Goal: Transaction & Acquisition: Purchase product/service

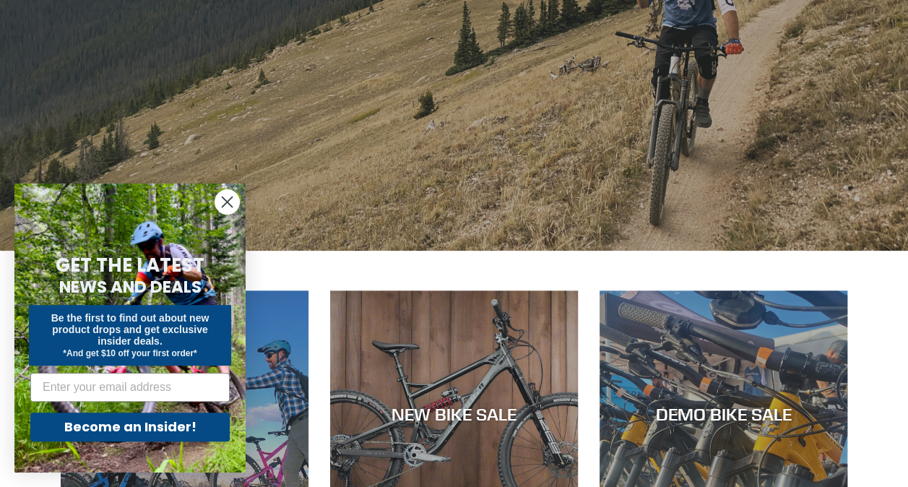
scroll to position [361, 0]
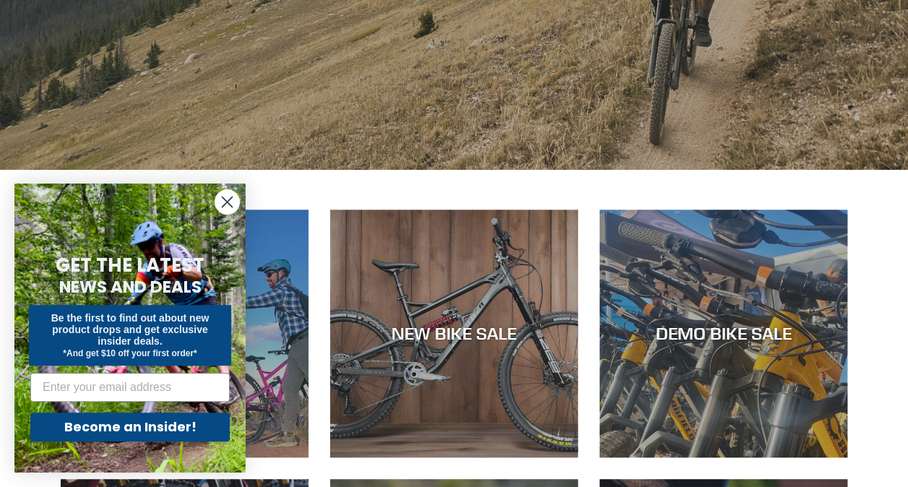
click at [227, 192] on circle "Close dialog" at bounding box center [227, 202] width 24 height 24
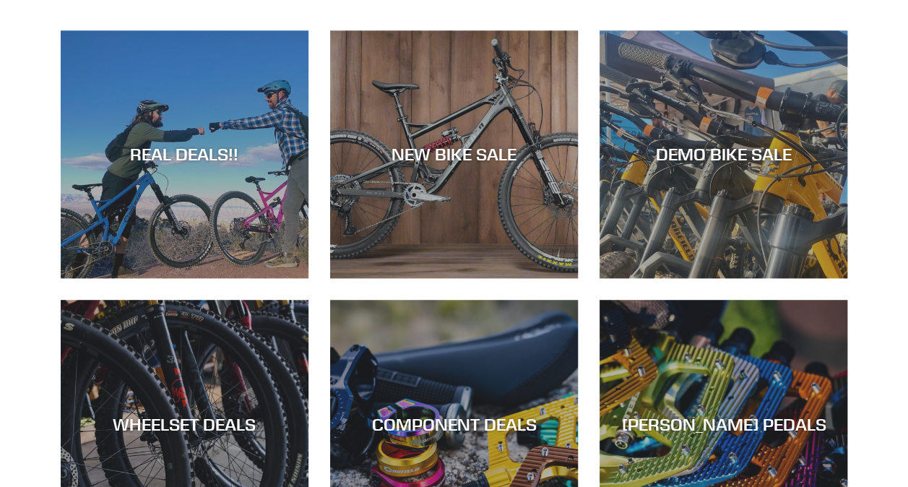
scroll to position [506, 0]
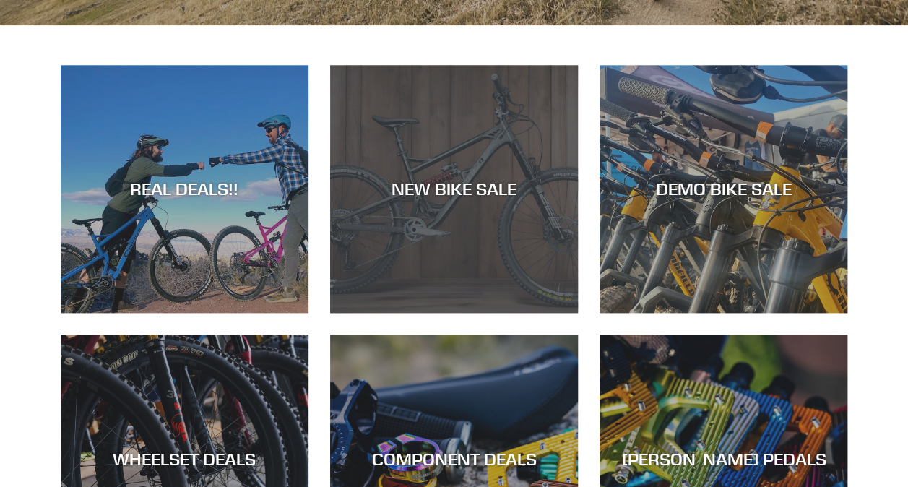
click at [410, 313] on div "NEW BIKE SALE" at bounding box center [454, 313] width 248 height 0
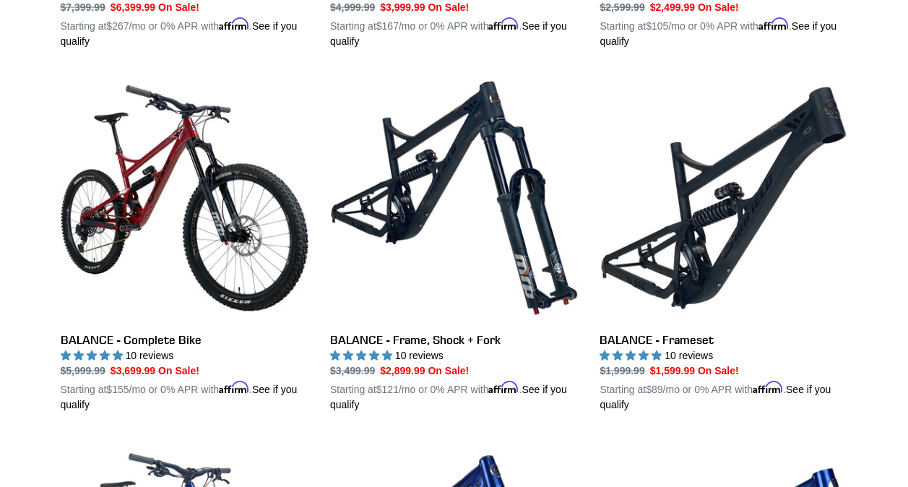
scroll to position [1444, 0]
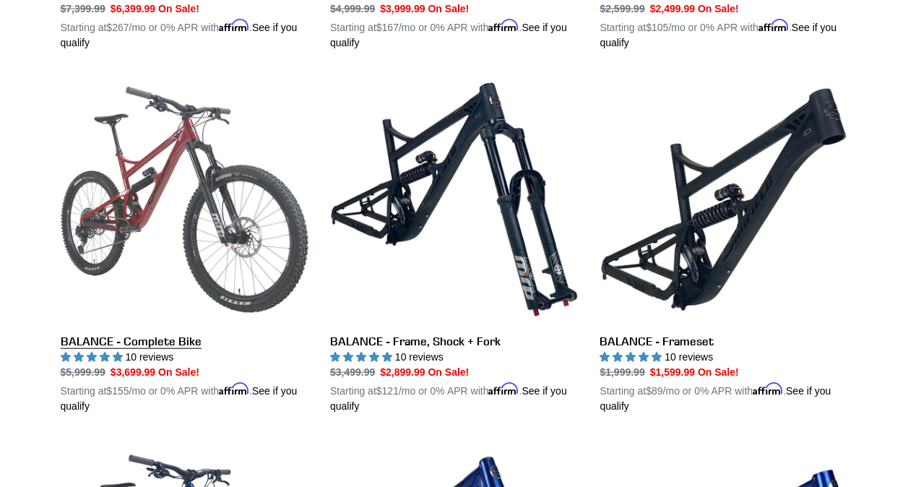
click at [206, 182] on link "BALANCE - Complete Bike" at bounding box center [185, 245] width 248 height 338
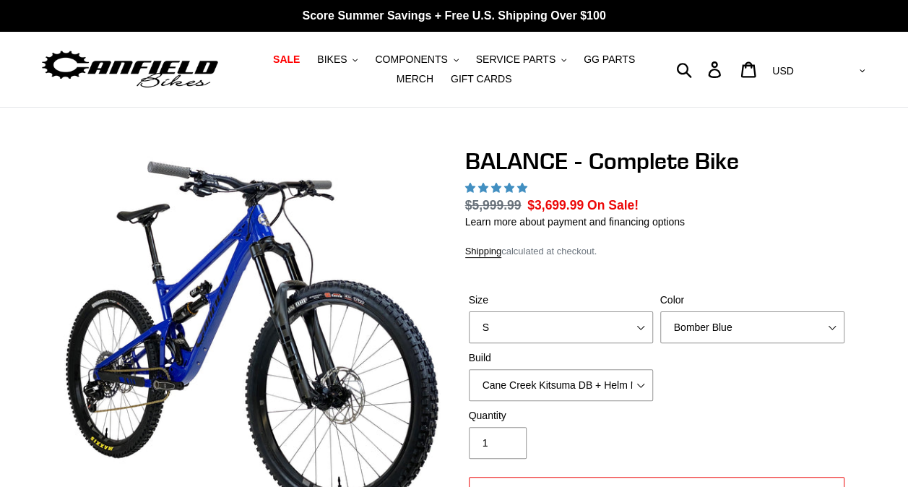
select select "highest-rating"
click at [638, 322] on select "S M L XL" at bounding box center [561, 327] width 184 height 32
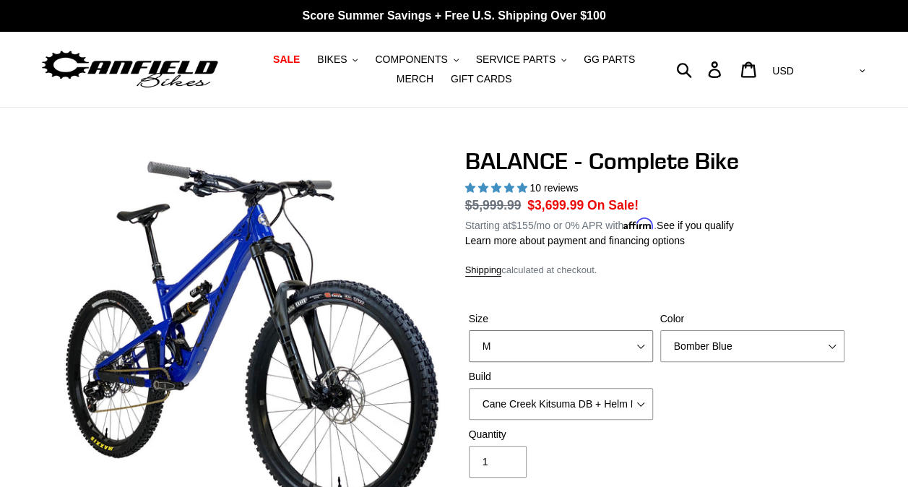
click at [469, 330] on select "S M L XL" at bounding box center [561, 346] width 184 height 32
click at [575, 348] on select "S M L XL" at bounding box center [561, 346] width 184 height 32
select select "L"
click at [469, 330] on select "S M L XL" at bounding box center [561, 346] width 184 height 32
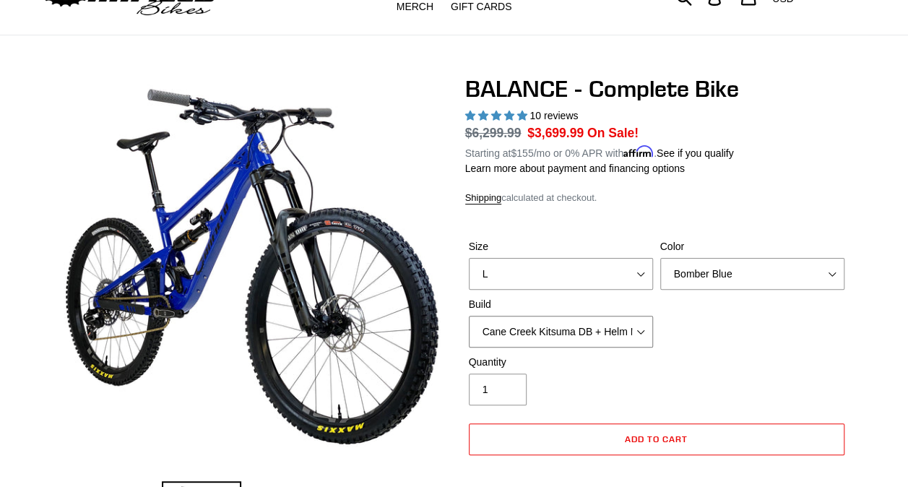
click at [640, 329] on select "Cane Creek Kitsuma DB + Helm MKII + SRAM GX Cane Creek Kitsuma DB + Helm MKII +…" at bounding box center [561, 332] width 184 height 32
click at [469, 316] on select "Cane Creek Kitsuma DB + Helm MKII + SRAM GX Cane Creek Kitsuma DB + Helm MKII +…" at bounding box center [561, 332] width 184 height 32
click at [644, 331] on select "Cane Creek Kitsuma DB + Helm MKII + SRAM GX Cane Creek Kitsuma DB + Helm MKII +…" at bounding box center [561, 332] width 184 height 32
select select "RockShox Vivid ULT + Zeb ULT + Shimano XT"
click at [469, 316] on select "Cane Creek Kitsuma DB + Helm MKII + SRAM GX Cane Creek Kitsuma DB + Helm MKII +…" at bounding box center [561, 332] width 184 height 32
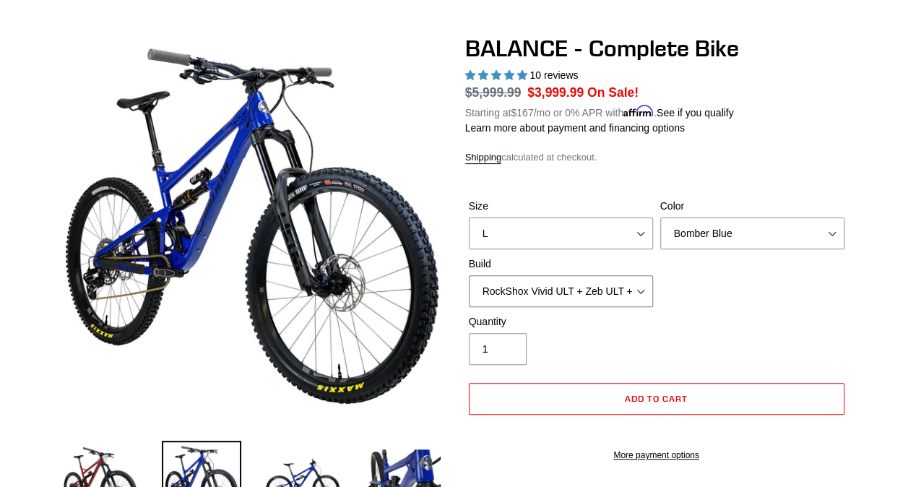
scroll to position [144, 0]
